Goal: Find specific page/section: Find specific page/section

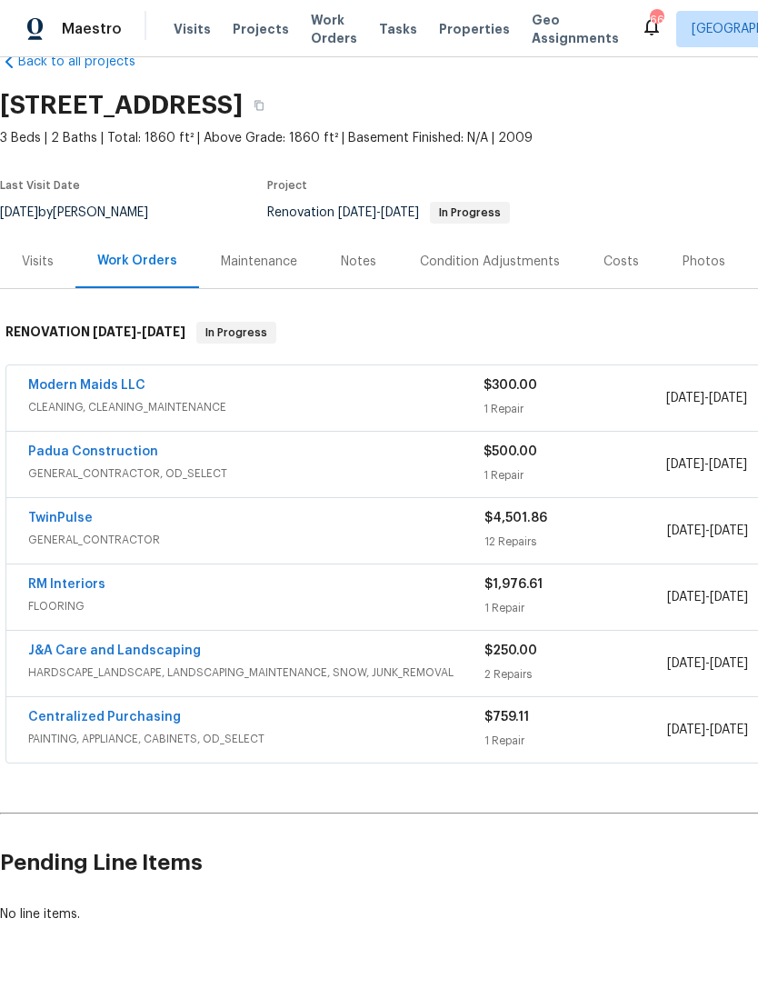
scroll to position [41, 0]
click at [95, 385] on link "Modern Maids LLC" at bounding box center [86, 385] width 117 height 13
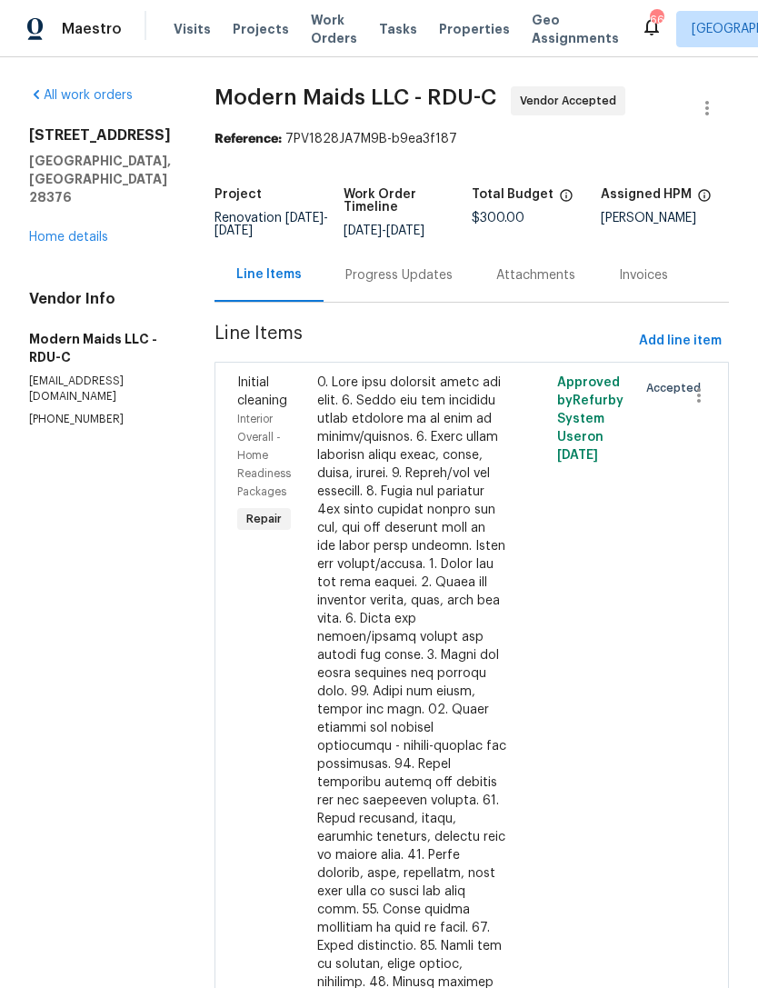
click at [422, 280] on div "Progress Updates" at bounding box center [398, 275] width 107 height 18
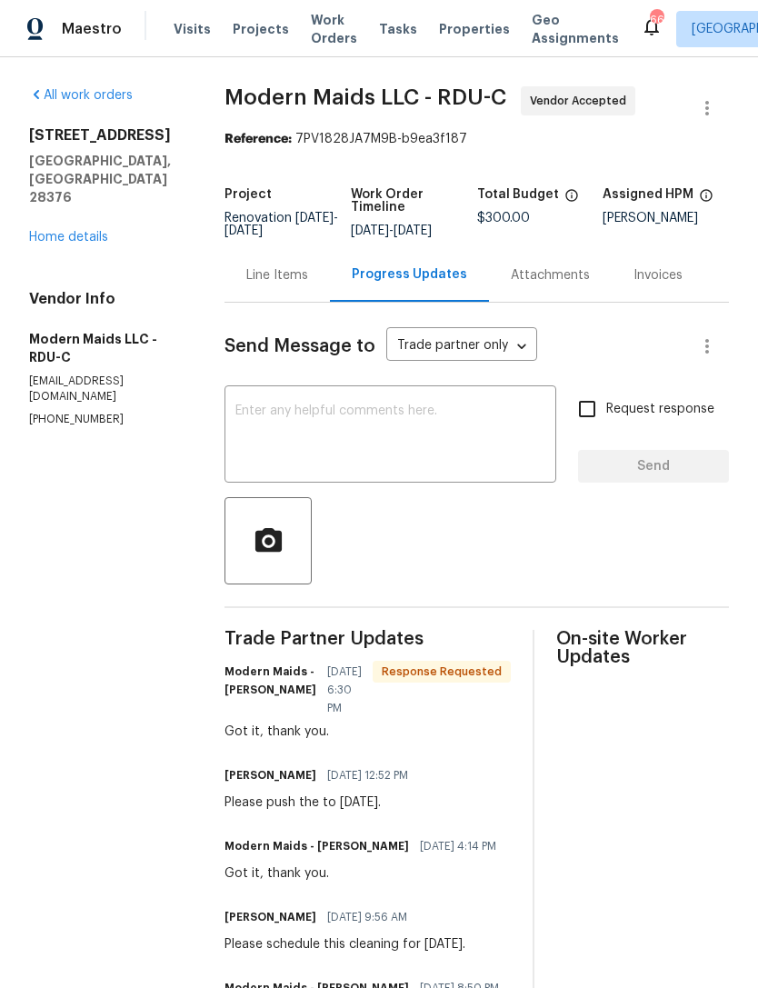
click at [102, 231] on link "Home details" at bounding box center [68, 237] width 79 height 13
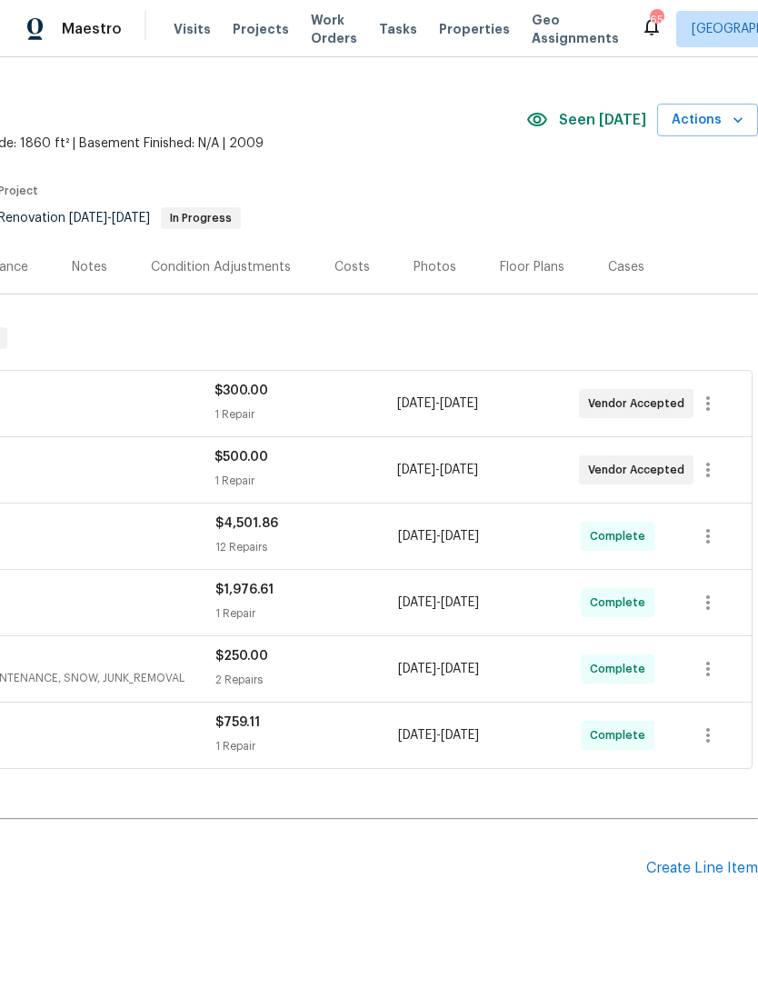
scroll to position [36, 269]
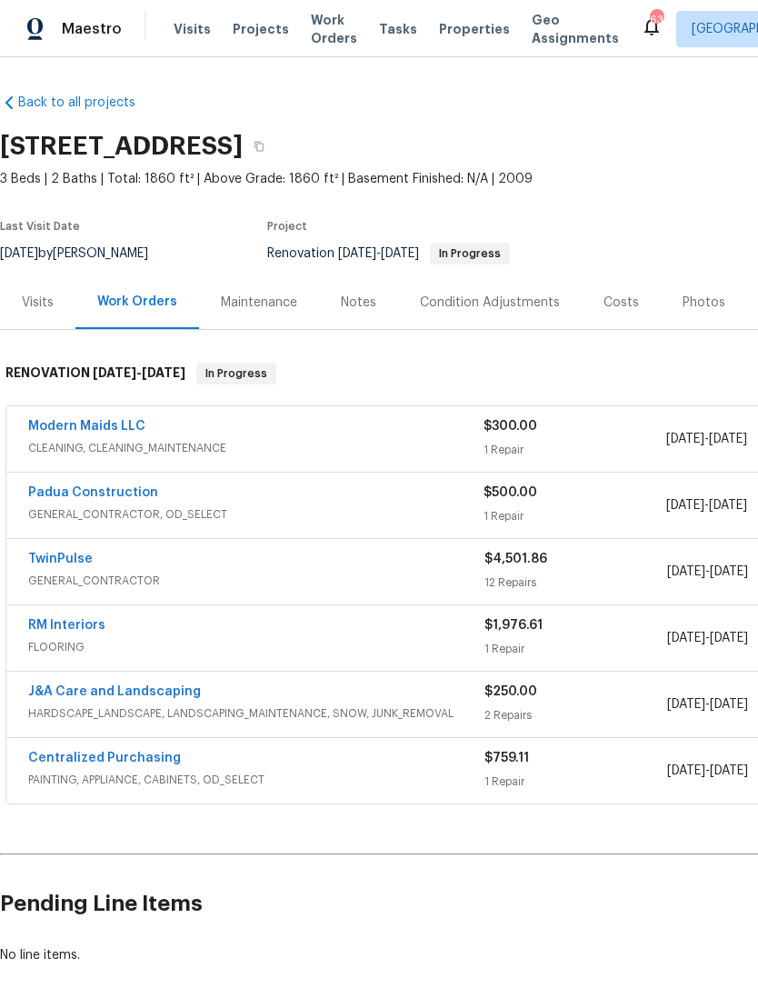
click at [104, 423] on link "Modern Maids LLC" at bounding box center [86, 426] width 117 height 13
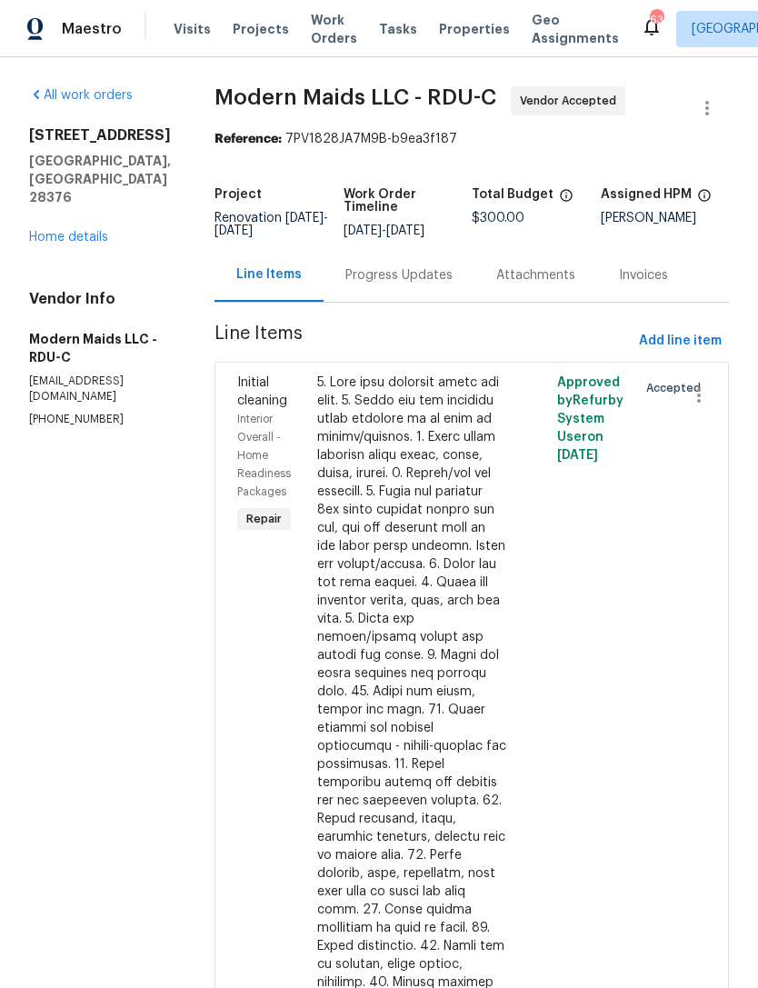
click at [87, 231] on link "Home details" at bounding box center [68, 237] width 79 height 13
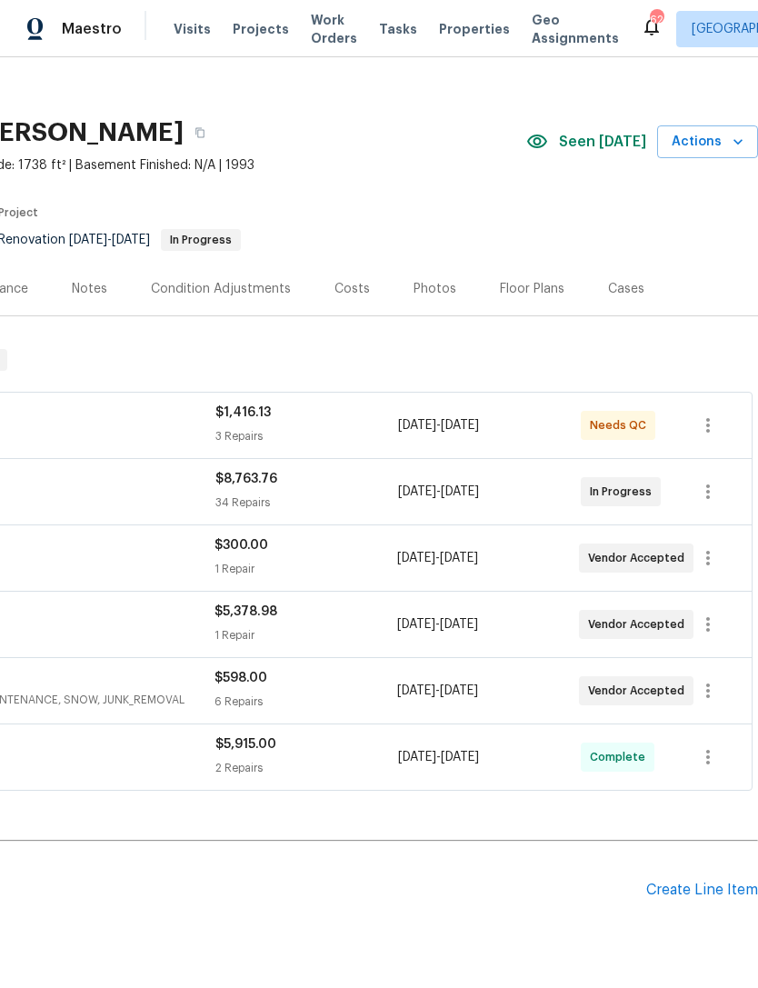
scroll to position [13, 271]
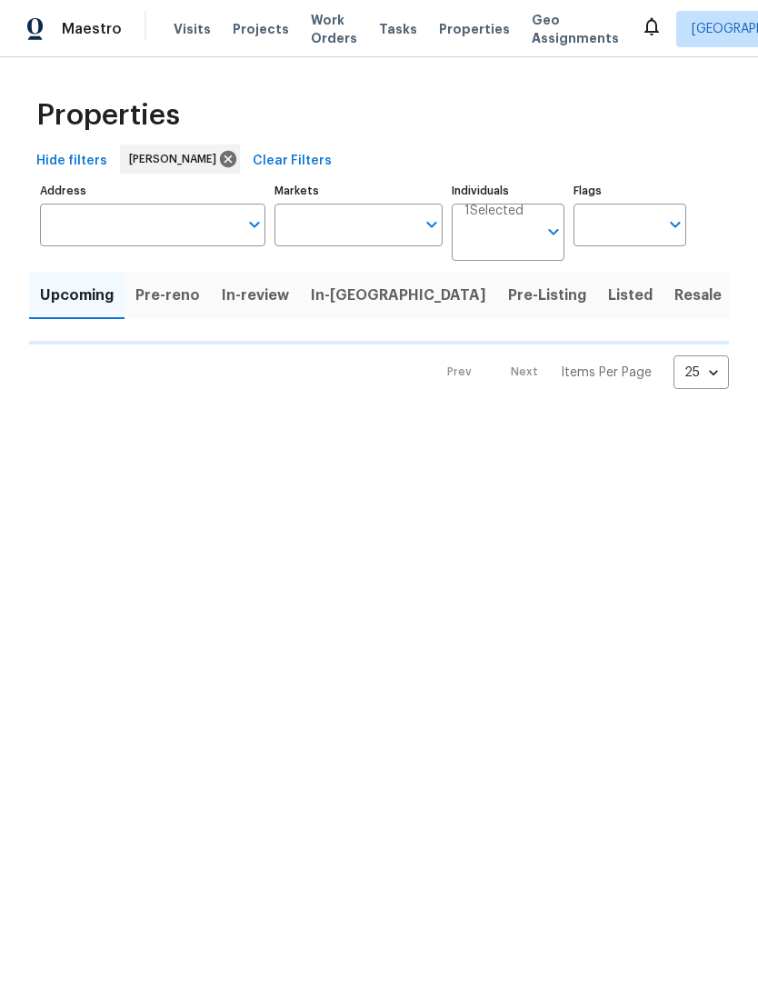
type input "100"
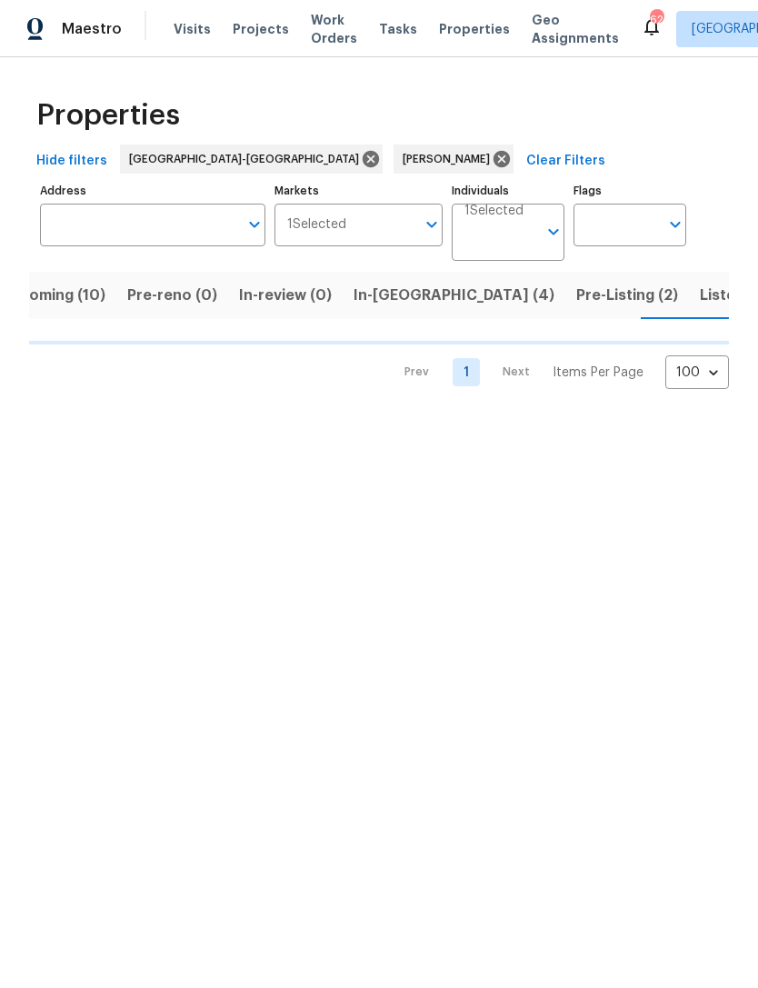
scroll to position [0, 42]
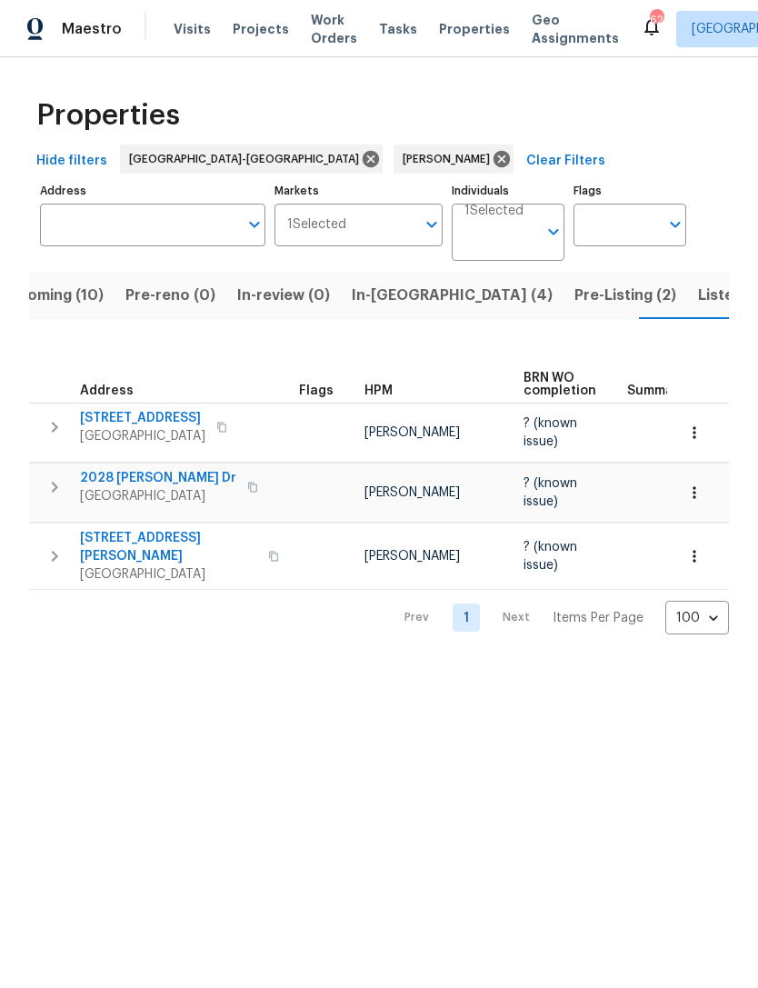
click at [698, 294] on span "Listed (10)" at bounding box center [736, 295] width 76 height 25
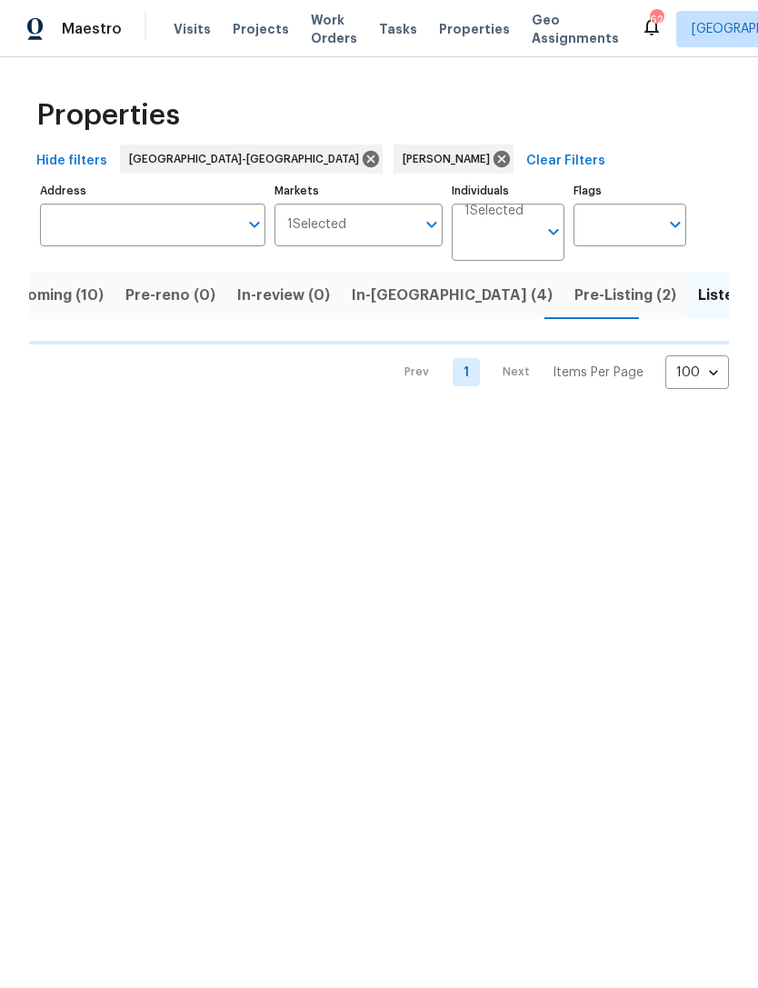
click at [574, 302] on span "Pre-Listing (2)" at bounding box center [625, 295] width 102 height 25
click at [69, 298] on span "Upcoming (10)" at bounding box center [50, 295] width 105 height 25
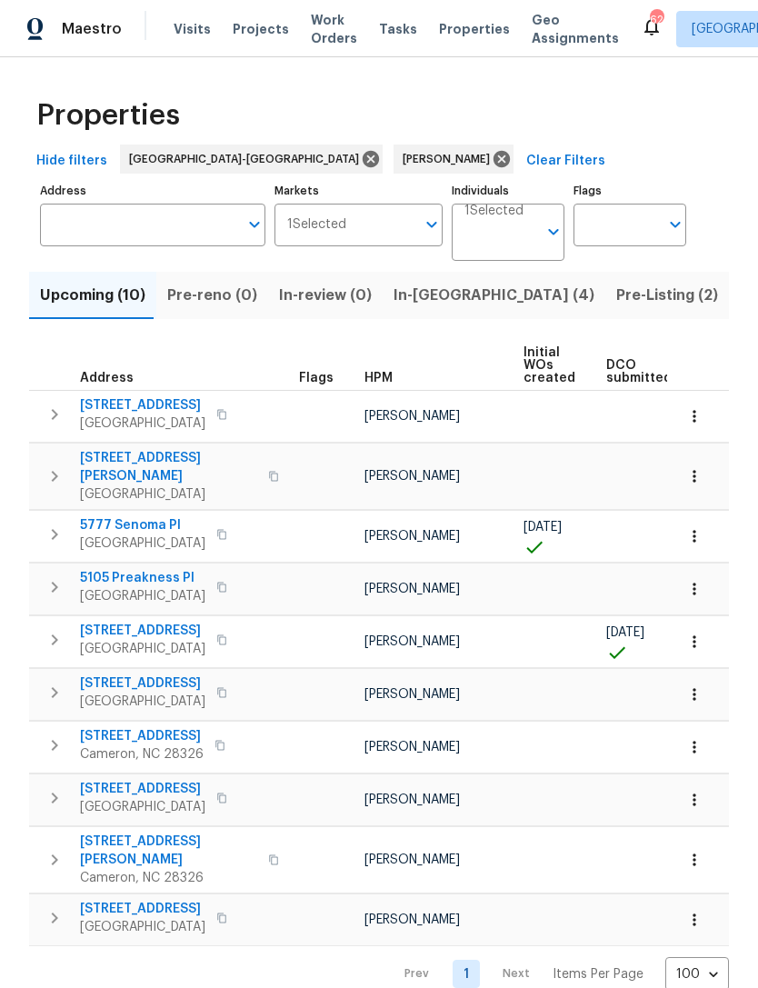
click at [398, 542] on td "[PERSON_NAME]" at bounding box center [436, 537] width 159 height 52
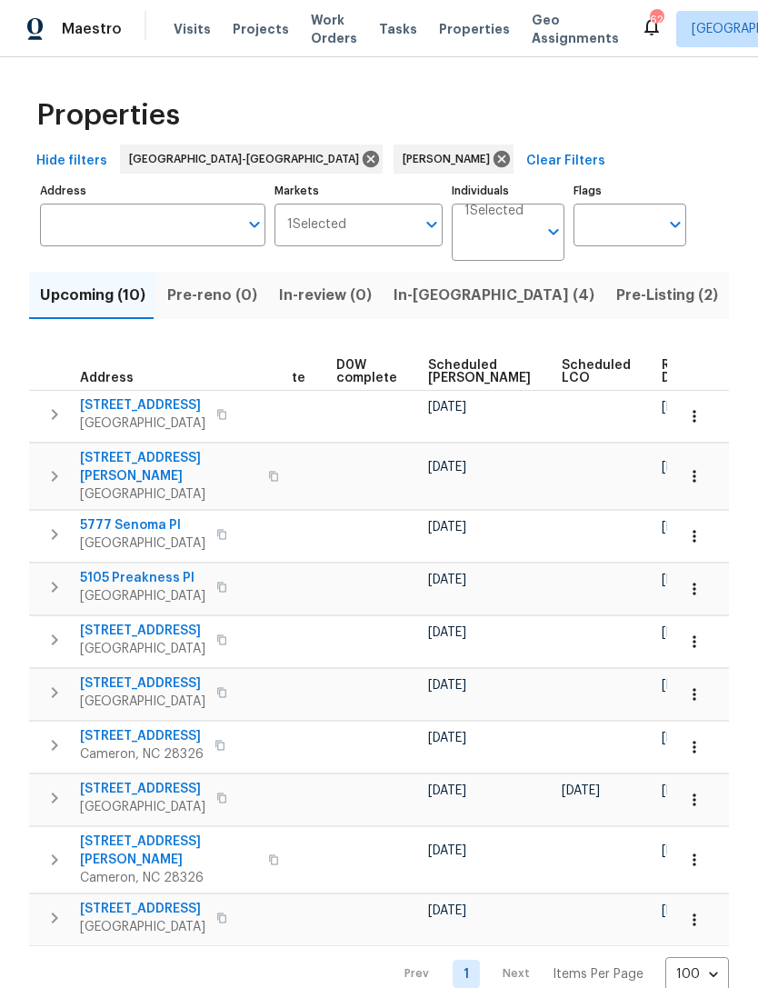
scroll to position [0, 457]
click at [442, 369] on span "Scheduled [PERSON_NAME]" at bounding box center [480, 371] width 103 height 25
